Goal: Information Seeking & Learning: Learn about a topic

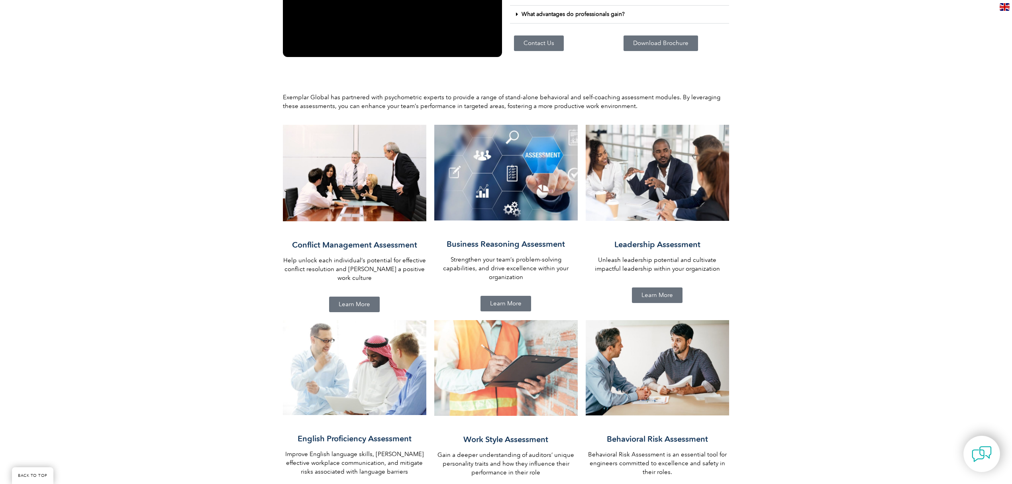
scroll to position [106, 0]
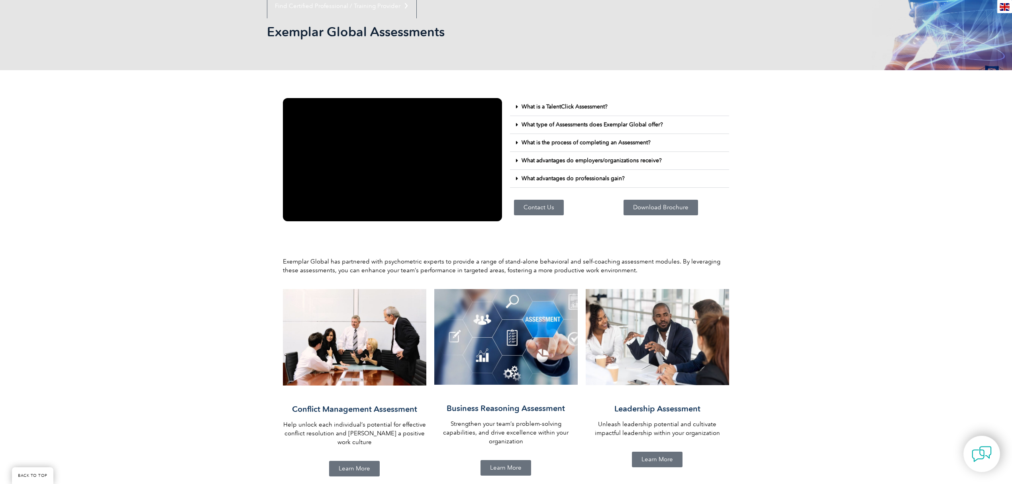
click at [365, 465] on span "Learn More" at bounding box center [354, 468] width 31 height 6
click at [372, 381] on img at bounding box center [354, 337] width 143 height 96
click at [364, 465] on span "Learn More" at bounding box center [354, 468] width 31 height 6
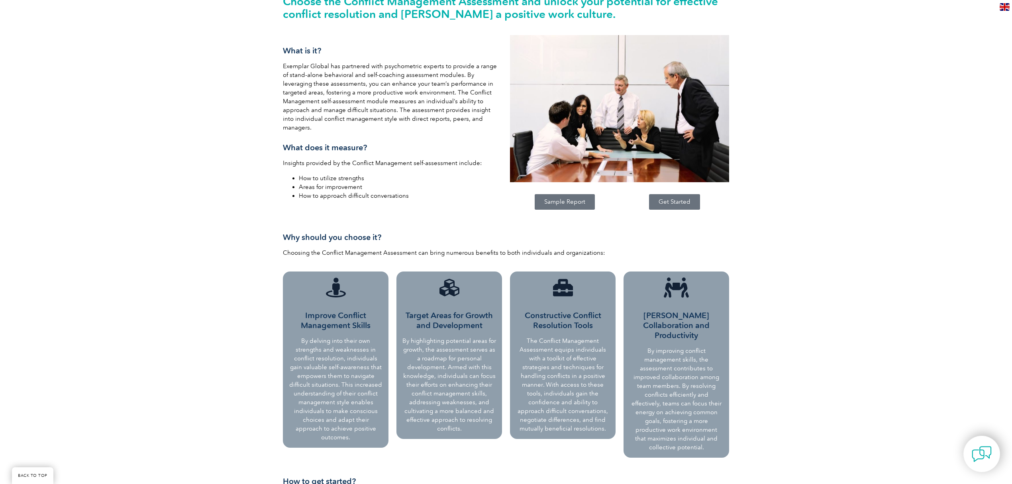
scroll to position [106, 0]
